Goal: Task Accomplishment & Management: Complete application form

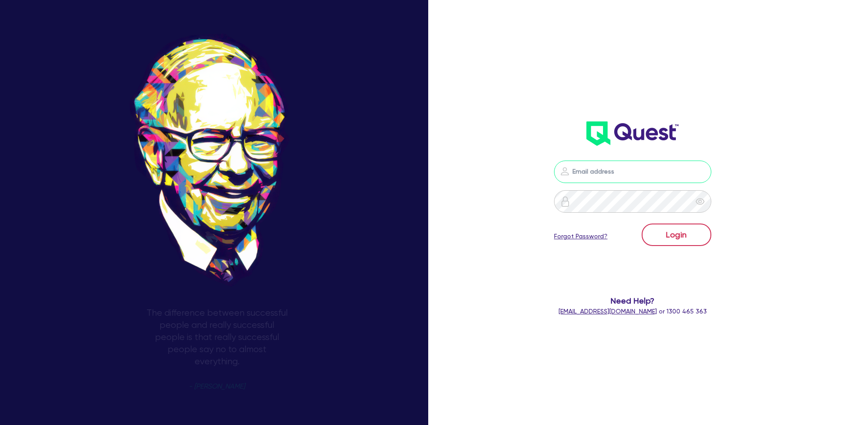
type input "sam.wheeler@laurentide.com.au"
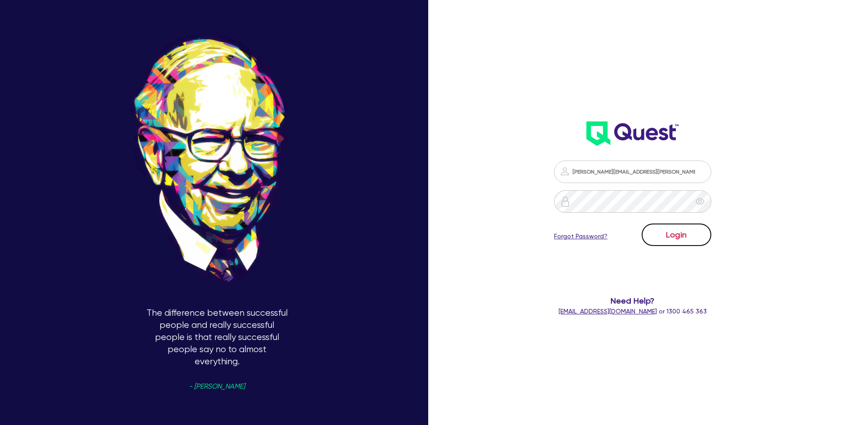
click at [699, 234] on button "Login" at bounding box center [677, 234] width 70 height 22
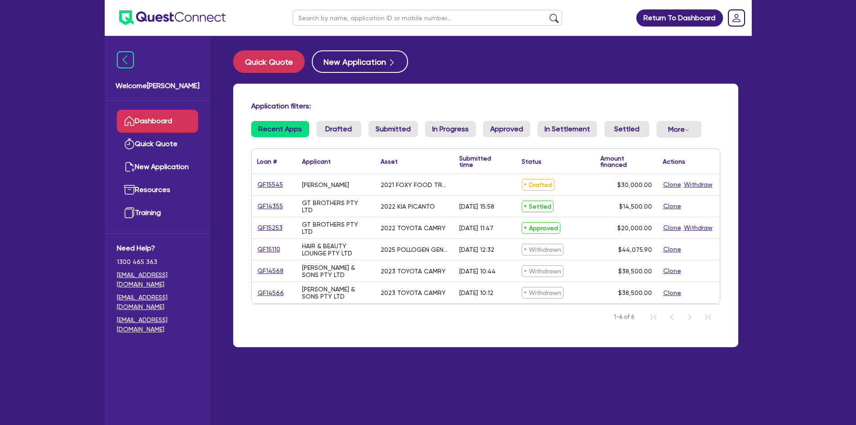
click at [268, 184] on link "QF15545" at bounding box center [270, 184] width 27 height 10
select select "Quest Finance - Own Book"
select select "PRIMARY_ASSETS"
select select "HEAVY_TRUCKS"
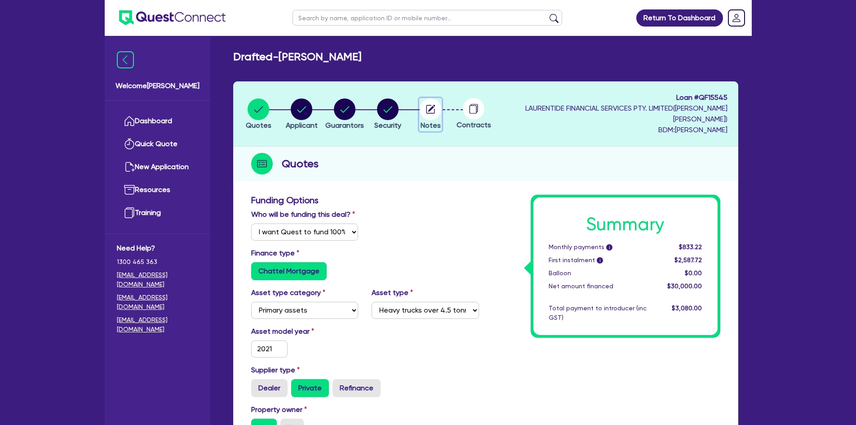
click at [436, 110] on icon "button" at bounding box center [431, 108] width 7 height 7
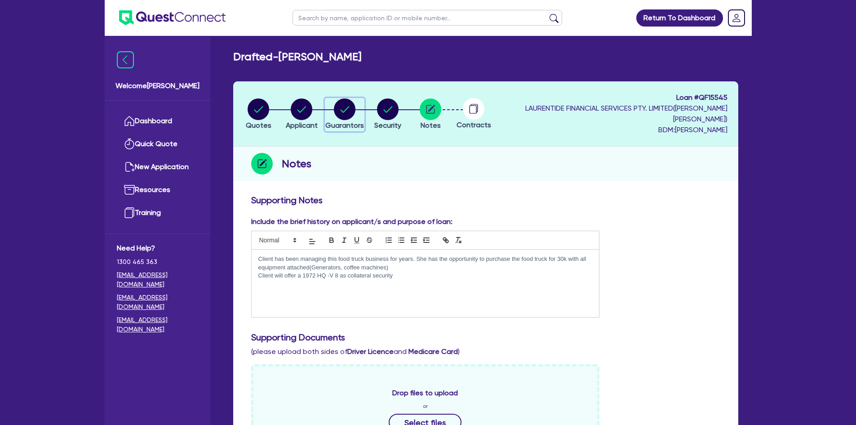
click at [349, 112] on icon "button" at bounding box center [344, 109] width 9 height 6
select select "MRS"
select select "NSW"
select select "MARRIED"
select select "PROPERTY"
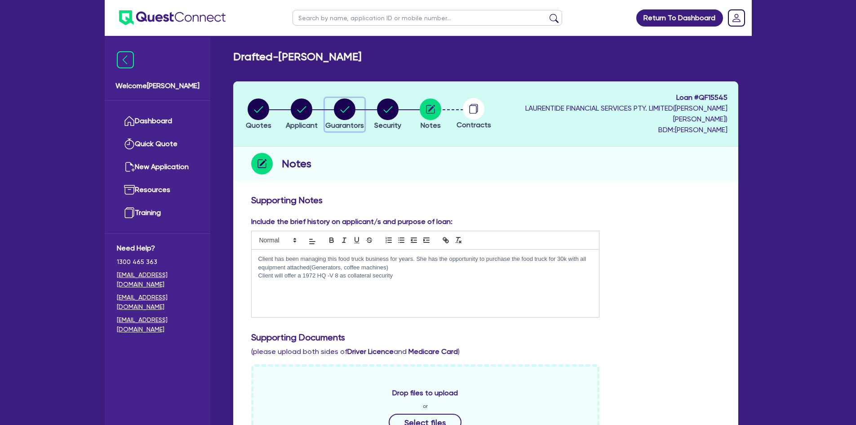
select select "CASH"
select select "VEHICLE"
select select "HOUSEHOLD_PERSONAL"
select select "MORTGAGE"
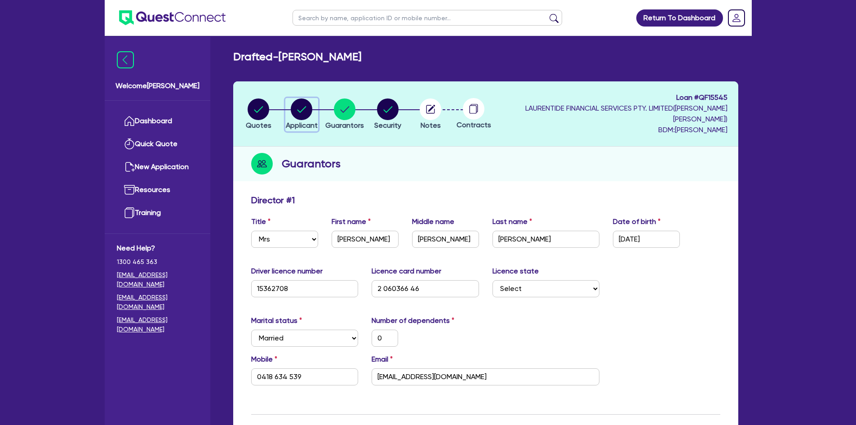
click at [311, 111] on circle "button" at bounding box center [302, 109] width 22 height 22
select select "SOLE_TRADER"
select select "ACCOMODATION_FOOD"
select select "TAKEAWAYS"
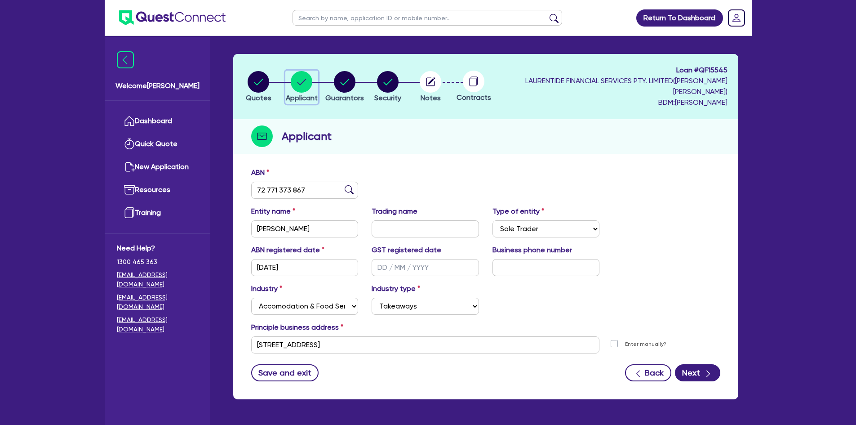
scroll to position [12, 0]
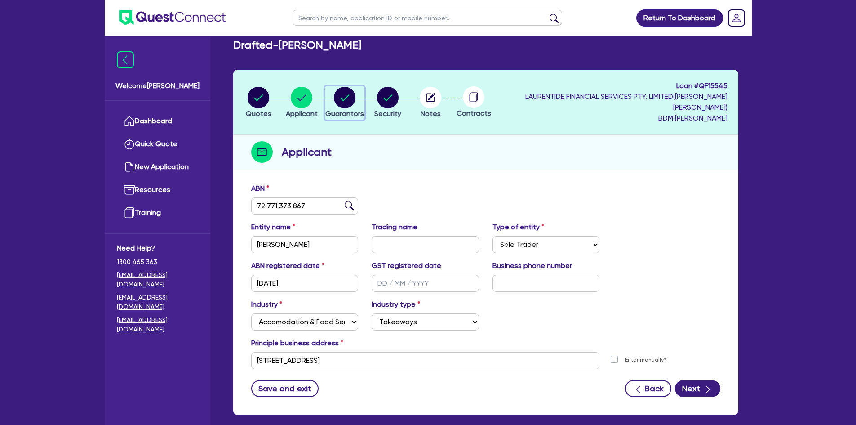
click at [349, 97] on icon "button" at bounding box center [344, 97] width 9 height 6
select select "MRS"
select select "NSW"
select select "MARRIED"
select select "PROPERTY"
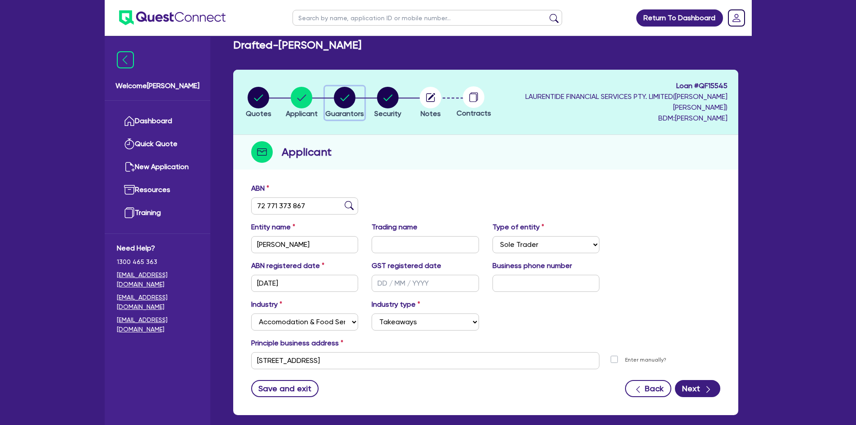
select select "CASH"
select select "VEHICLE"
select select "HOUSEHOLD_PERSONAL"
select select "MORTGAGE"
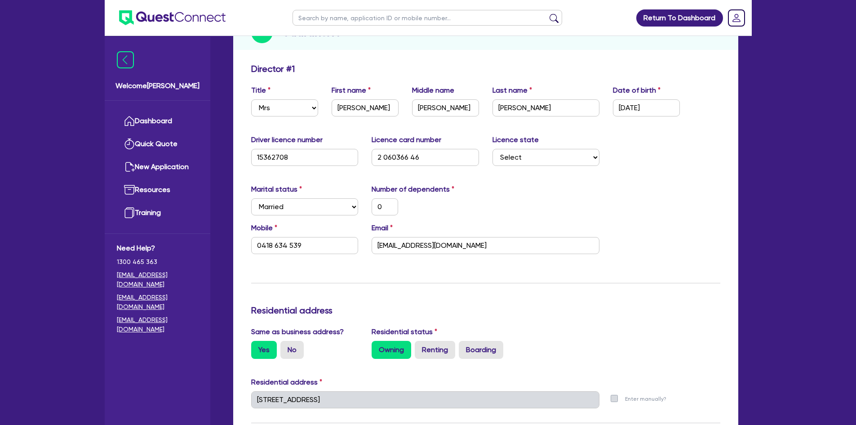
scroll to position [135, 0]
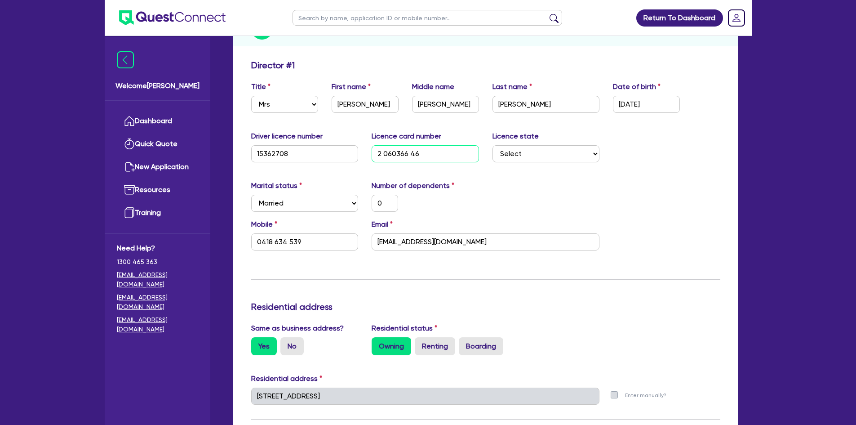
click at [422, 155] on input "2 060366 46" at bounding box center [425, 153] width 107 height 17
click at [511, 189] on div "Marital status Select Single Married De Facto / Partner Number of dependents 0" at bounding box center [486, 199] width 483 height 39
drag, startPoint x: 434, startPoint y: 156, endPoint x: 356, endPoint y: 155, distance: 77.3
click at [357, 155] on div "Driver licence number 15362708 Licence card number 2 060366 46 Licence state Se…" at bounding box center [486, 150] width 483 height 39
type input "2"
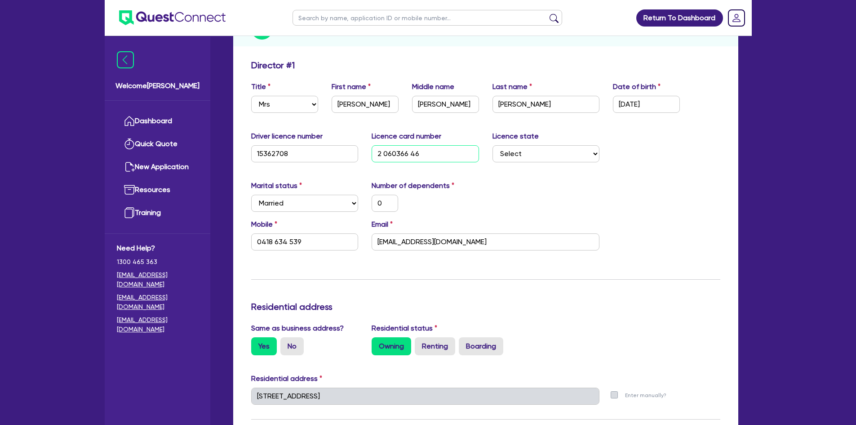
type input "0"
type input "0418 634 539"
type input "300,000"
type input "1,000"
type input "30,000"
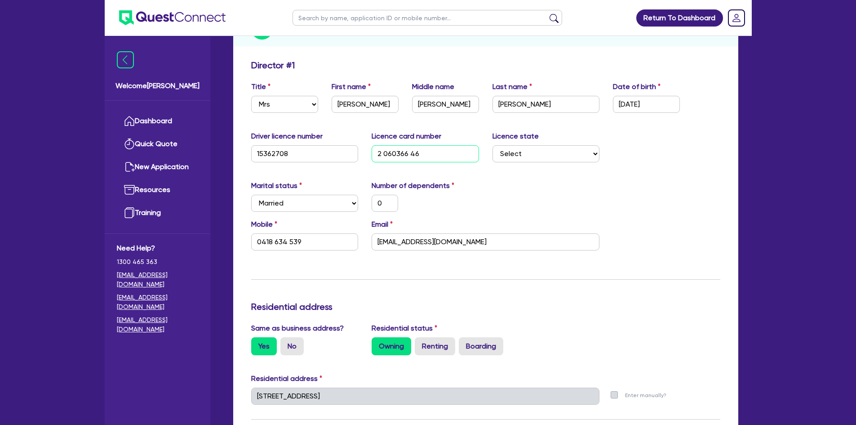
type input "20,000"
type input "77,000"
type input "20"
type input "0"
type input "0418 634 539"
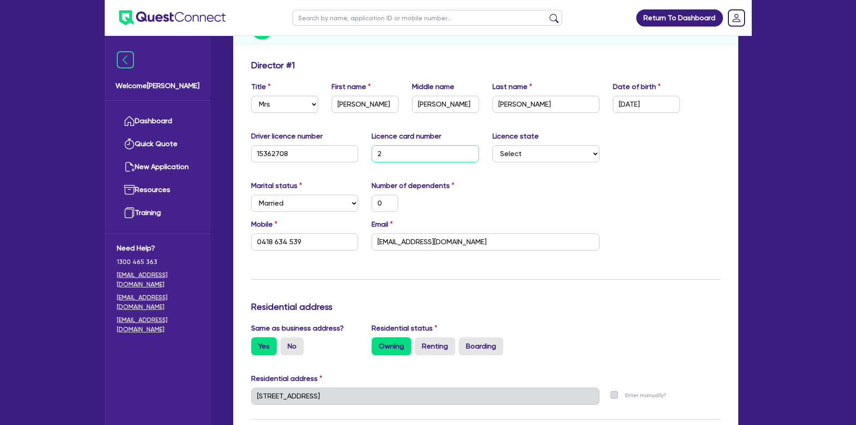
type input "300,000"
type input "1,000"
type input "30,000"
type input "20,000"
type input "77,000"
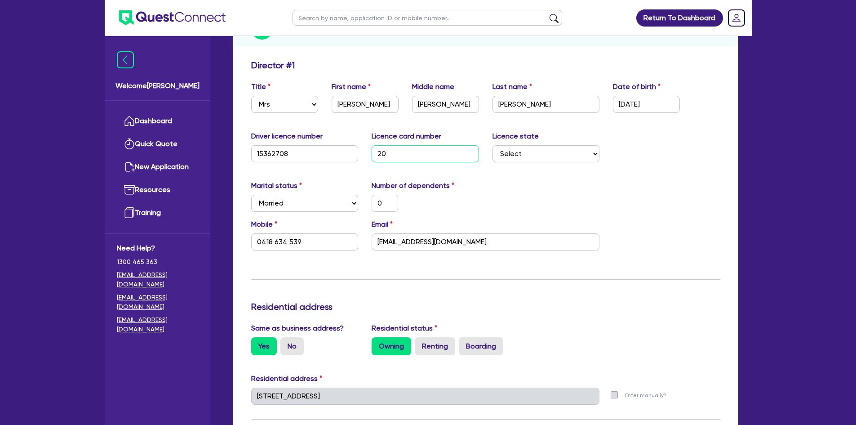
type input "206"
type input "0"
type input "0418 634 539"
type input "300,000"
type input "1,000"
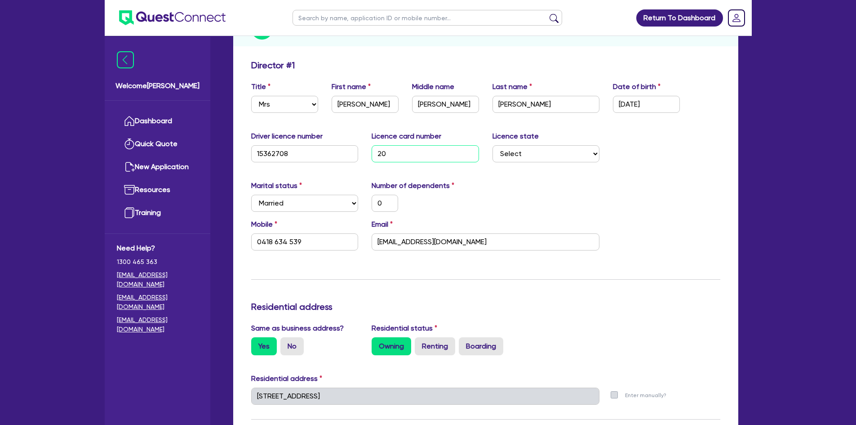
type input "30,000"
type input "20,000"
type input "77,000"
type input "2060"
type input "0"
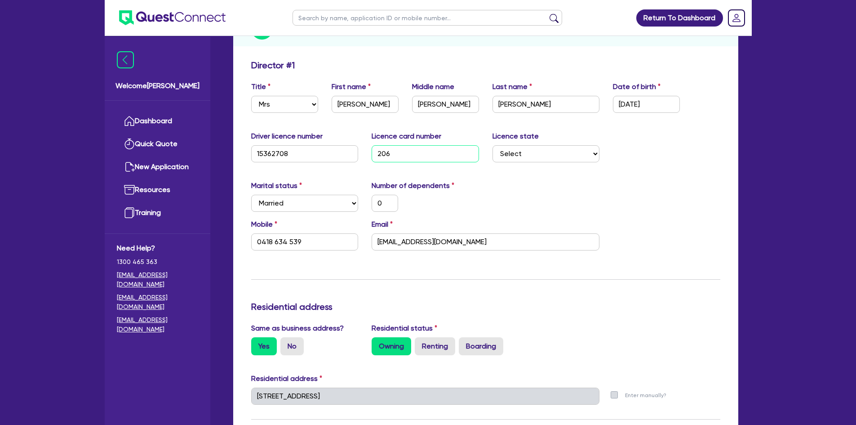
type input "0418 634 539"
type input "300,000"
type input "1,000"
type input "30,000"
type input "20,000"
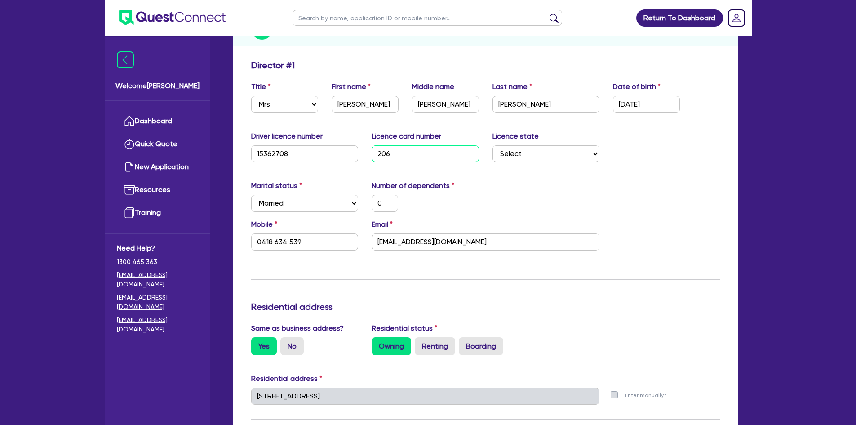
type input "77,000"
type input "20603"
type input "0"
type input "0418 634 539"
type input "300,000"
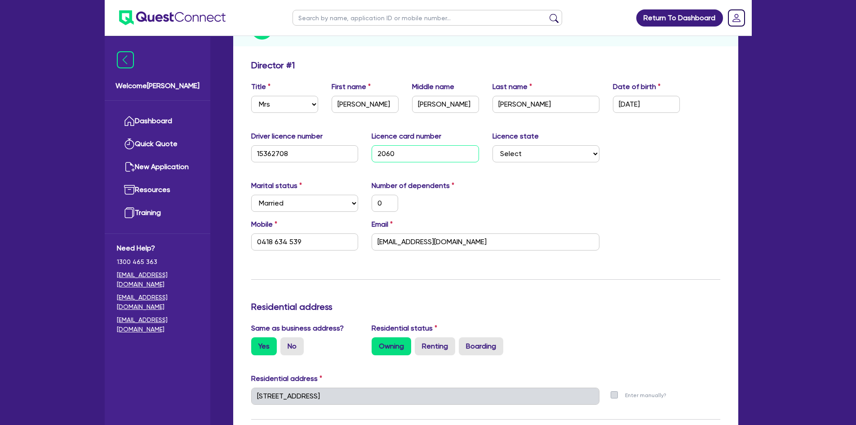
type input "1,000"
type input "30,000"
type input "20,000"
type input "77,000"
type input "206036"
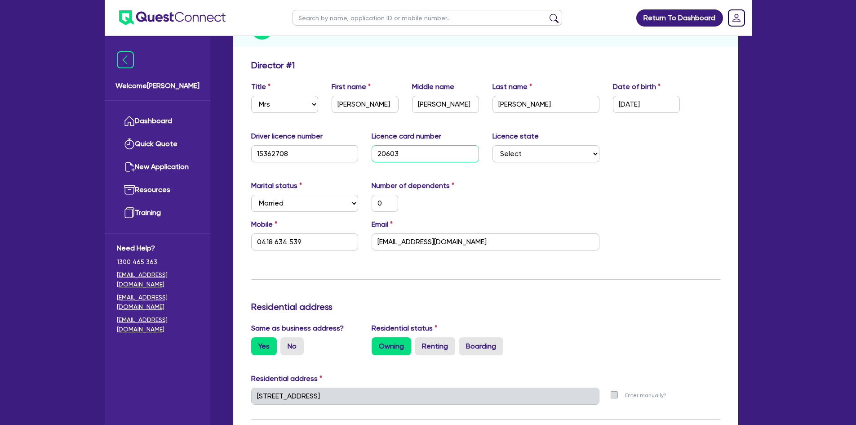
type input "0"
type input "0418 634 539"
type input "300,000"
type input "1,000"
type input "30,000"
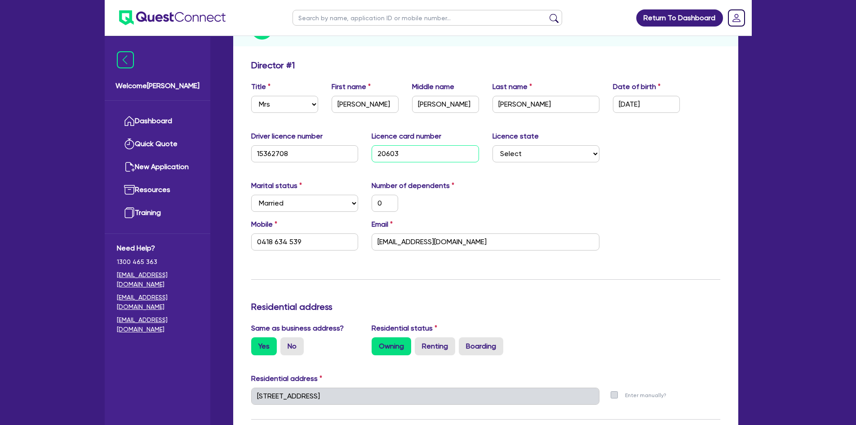
type input "20,000"
type input "77,000"
type input "2060366"
type input "0"
type input "0418 634 539"
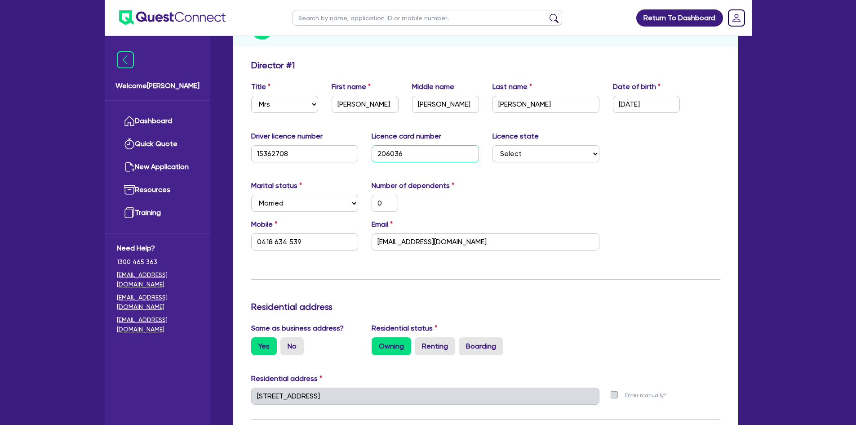
type input "300,000"
type input "1,000"
type input "30,000"
type input "20,000"
type input "77,000"
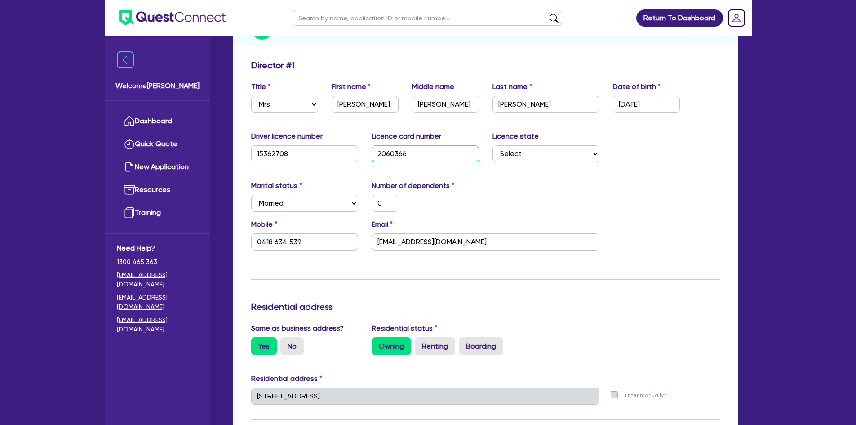
type input "20603664"
type input "0"
type input "0418 634 539"
type input "300,000"
type input "1,000"
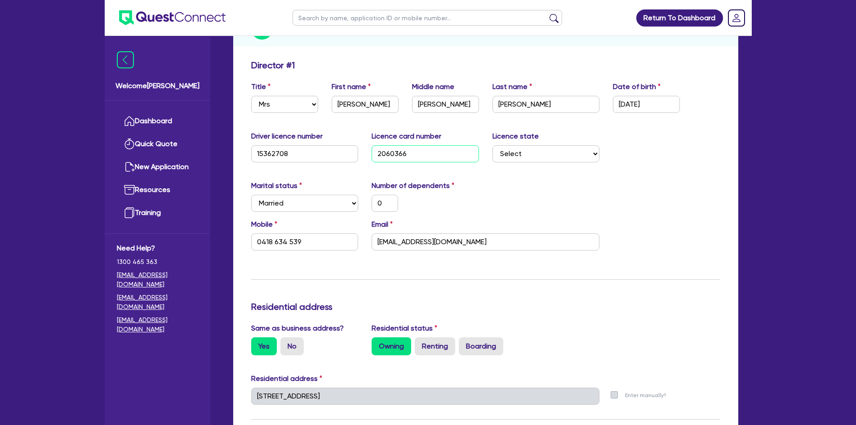
type input "30,000"
type input "20,000"
type input "77,000"
type input "206036646"
type input "0"
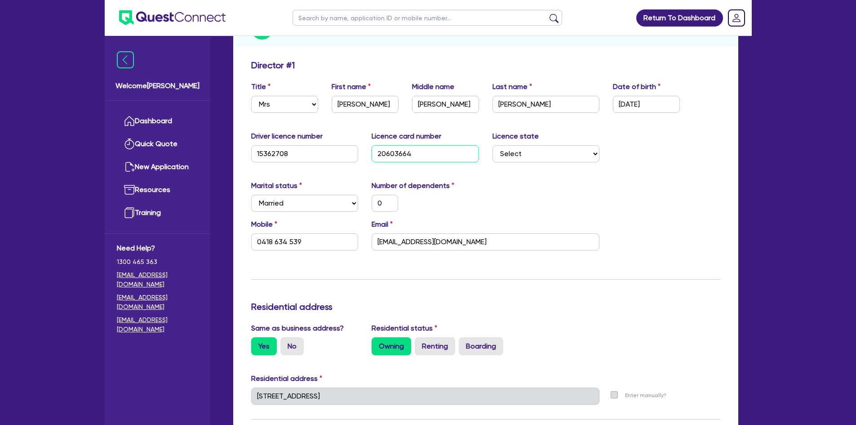
type input "0418 634 539"
type input "300,000"
type input "1,000"
type input "30,000"
type input "20,000"
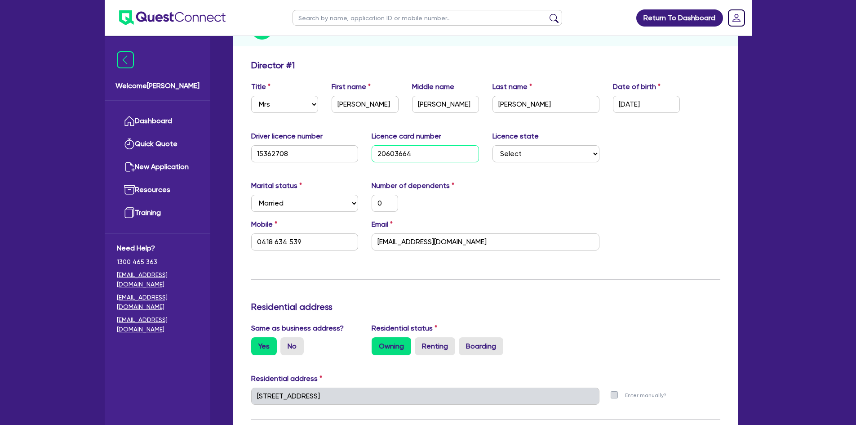
type input "77,000"
type input "2060366464"
type input "0"
type input "0418 634 539"
type input "300,000"
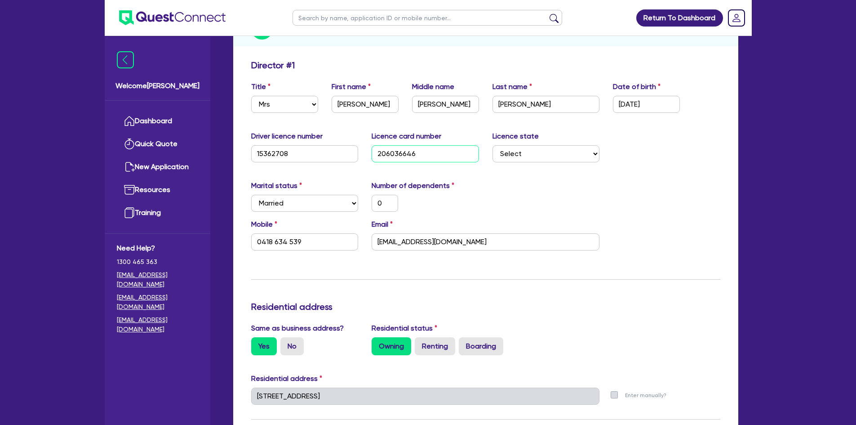
type input "1,000"
type input "30,000"
type input "20,000"
type input "77,000"
type input "2060366464"
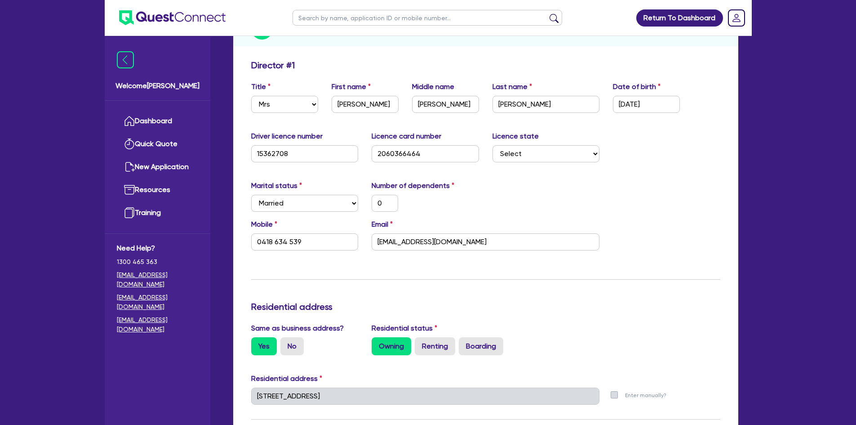
click at [536, 203] on div "Marital status Select Single Married De Facto / Partner Number of dependents 0" at bounding box center [486, 199] width 483 height 39
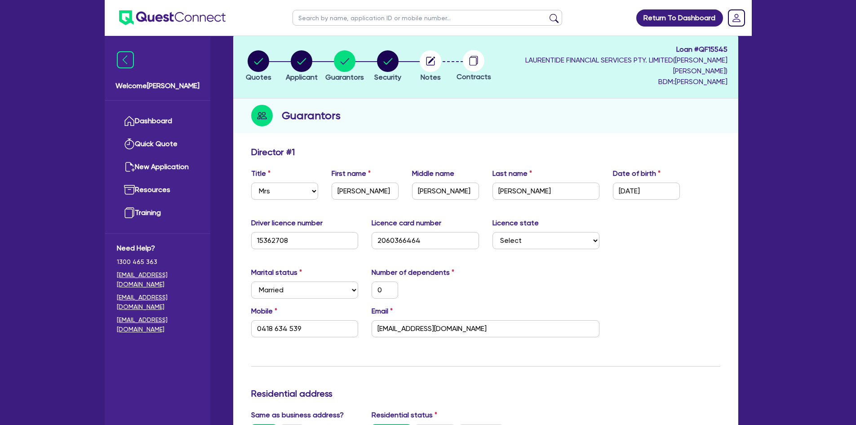
scroll to position [0, 0]
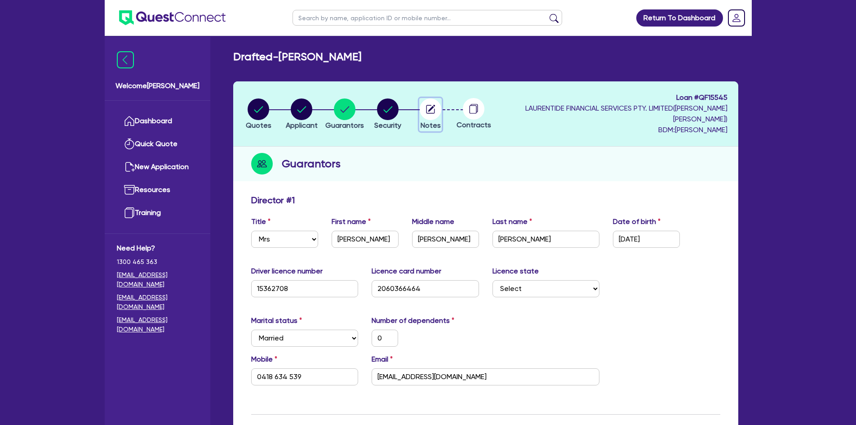
click at [435, 107] on icon "button" at bounding box center [431, 109] width 9 height 9
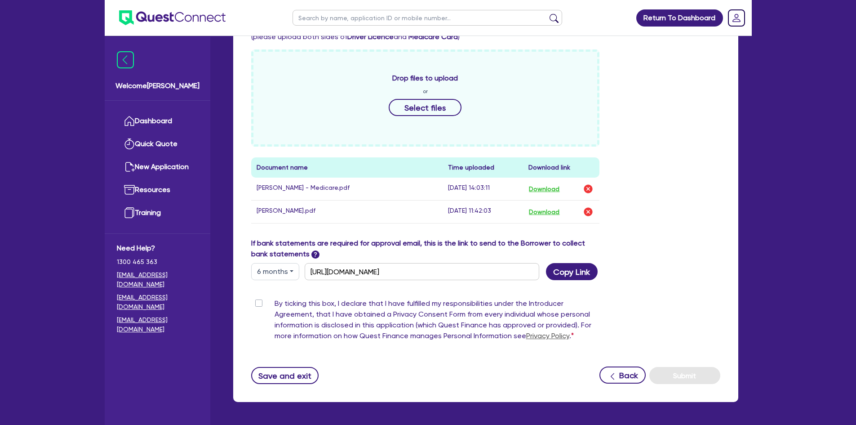
scroll to position [347, 0]
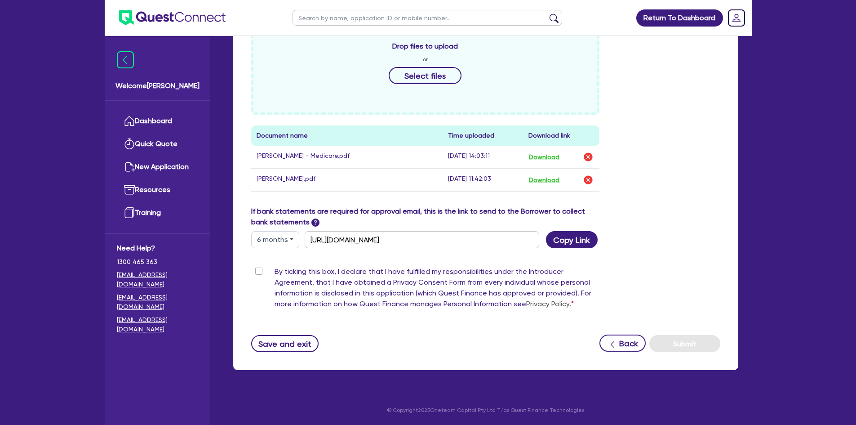
drag, startPoint x: 255, startPoint y: 271, endPoint x: 264, endPoint y: 272, distance: 9.5
click at [255, 270] on div "By ticking this box, I declare that I have fulfilled my responsibilities under …" at bounding box center [425, 289] width 349 height 47
click at [652, 278] on div "By ticking this box, I declare that I have fulfilled my responsibilities under …" at bounding box center [486, 289] width 483 height 47
click at [275, 271] on label "By ticking this box, I declare that I have fulfilled my responsibilities under …" at bounding box center [437, 289] width 325 height 47
click at [258, 271] on input "By ticking this box, I declare that I have fulfilled my responsibilities under …" at bounding box center [254, 270] width 7 height 9
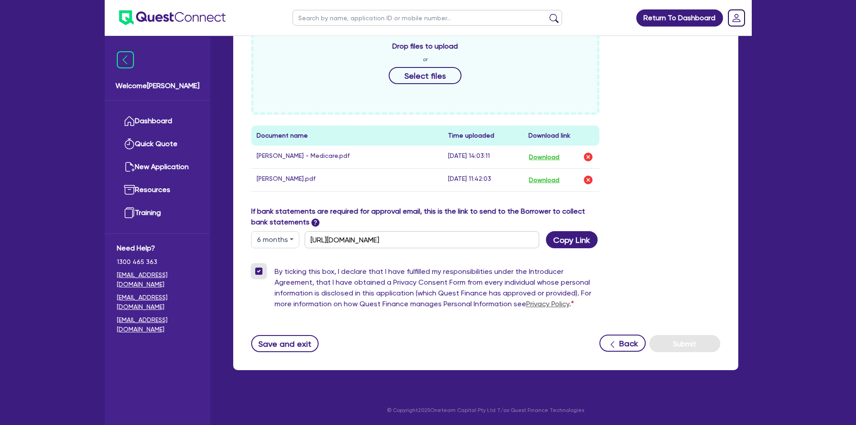
checkbox input "true"
click at [684, 340] on button "Submit" at bounding box center [685, 343] width 71 height 17
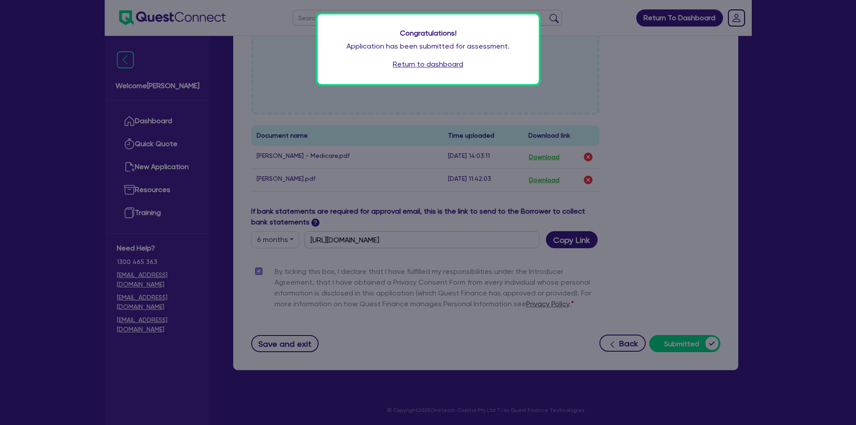
click at [440, 57] on div "Congratulations! Application has been submitted for assessment. Return to dashb…" at bounding box center [428, 49] width 221 height 70
click at [441, 61] on link "Return to dashboard" at bounding box center [428, 64] width 71 height 11
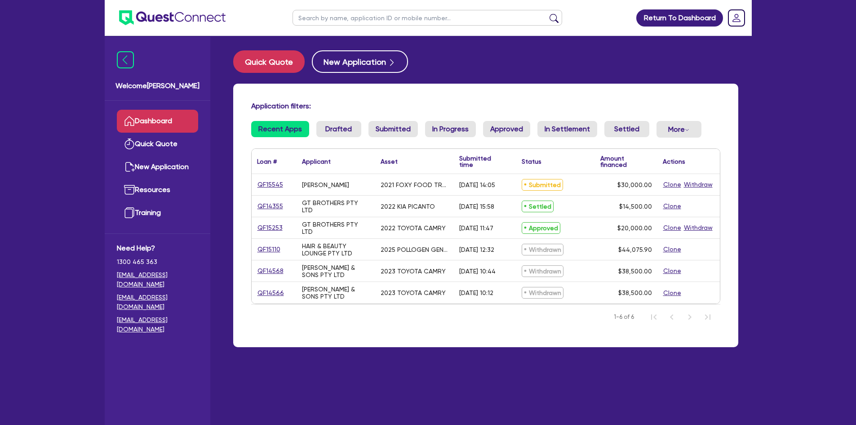
drag, startPoint x: 285, startPoint y: 185, endPoint x: 271, endPoint y: 187, distance: 13.6
click at [254, 187] on div "QF15545" at bounding box center [274, 184] width 45 height 21
drag, startPoint x: 281, startPoint y: 184, endPoint x: 255, endPoint y: 184, distance: 26.5
click at [255, 184] on div "QF15545" at bounding box center [274, 184] width 45 height 21
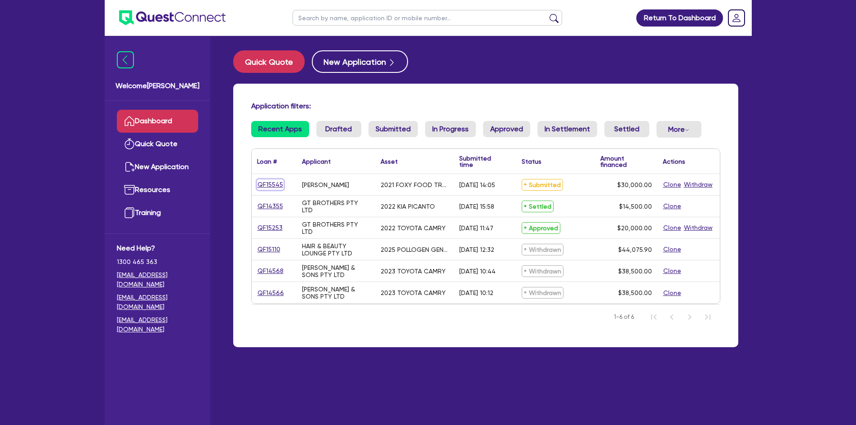
click at [264, 184] on link "QF15545" at bounding box center [270, 184] width 27 height 10
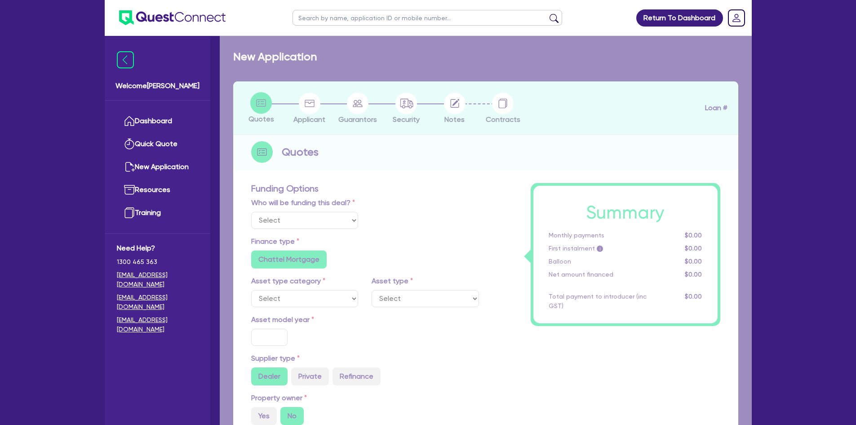
select select "Quest Finance - Own Book"
select select "PRIMARY_ASSETS"
type input "2021"
radio input "false"
radio input "true"
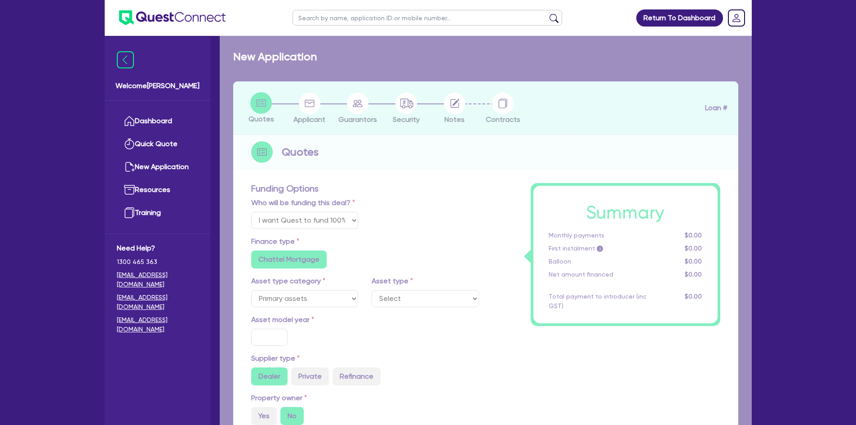
radio input "true"
type input "30,000"
type input "6"
type input "1,800"
type input "17.9"
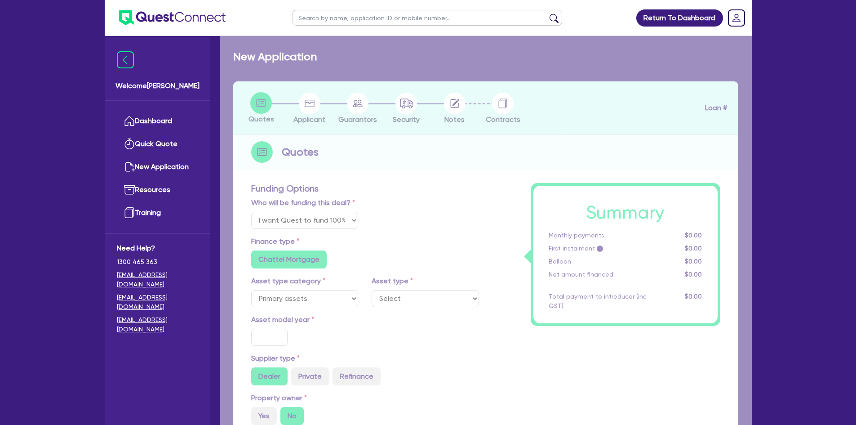
type input "1,000"
select select "HEAVY_TRUCKS"
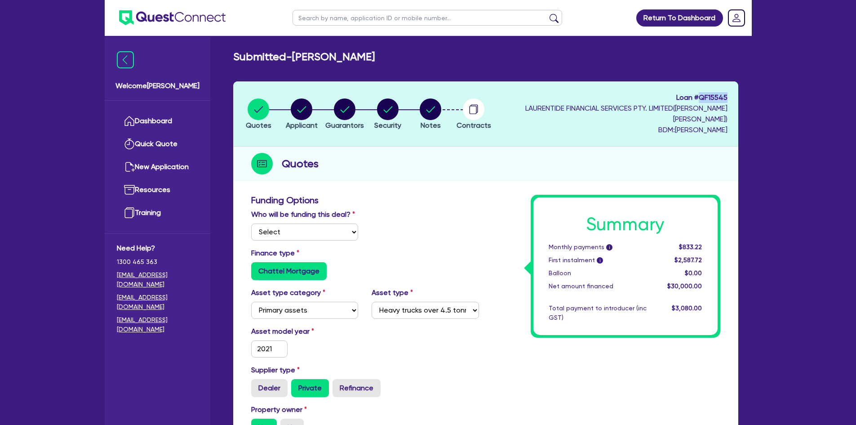
copy span "QF15545"
drag, startPoint x: 699, startPoint y: 98, endPoint x: 729, endPoint y: 97, distance: 30.1
click at [729, 97] on header "Quotes Applicant [GEOGRAPHIC_DATA] Security Notes Contracts Loan # QF15545 LAUR…" at bounding box center [485, 113] width 505 height 65
